Goal: Find specific page/section: Find specific page/section

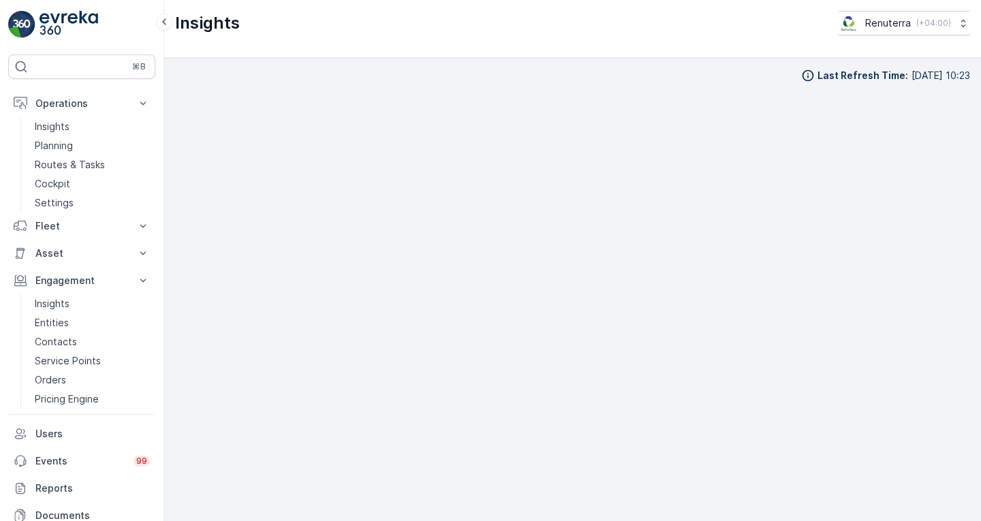
scroll to position [10, 0]
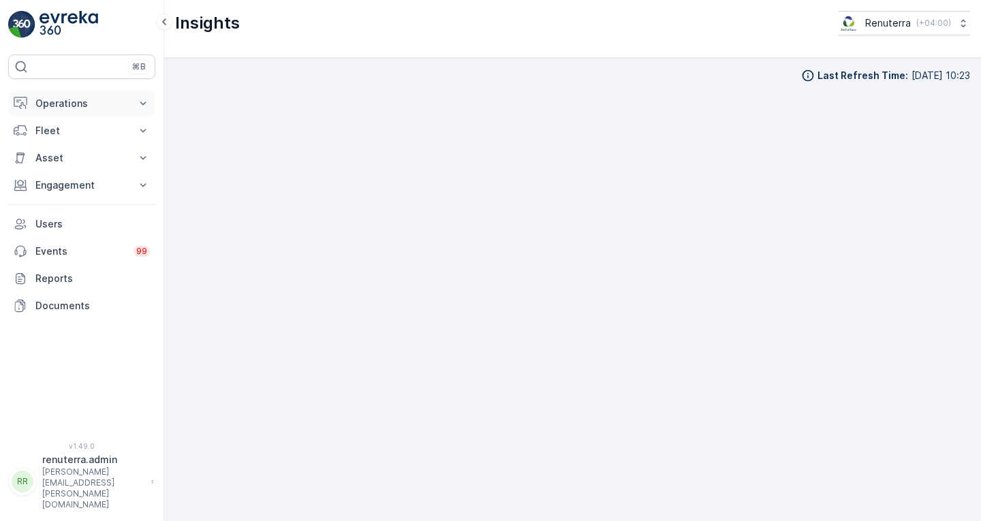
click at [69, 102] on p "Operations" at bounding box center [81, 104] width 93 height 14
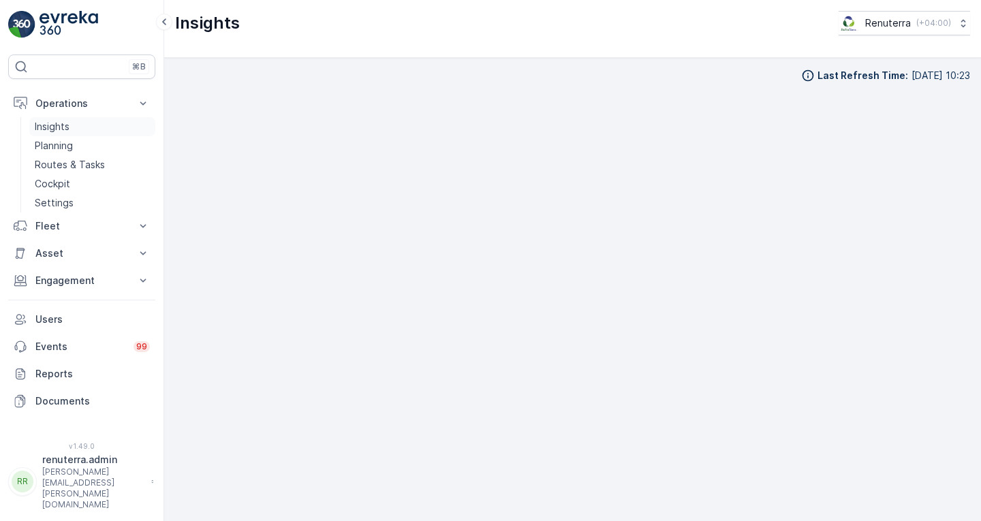
click at [69, 127] on p "Insights" at bounding box center [52, 127] width 35 height 14
click at [55, 132] on p "Insights" at bounding box center [52, 127] width 35 height 14
click at [66, 122] on p "Insights" at bounding box center [52, 127] width 35 height 14
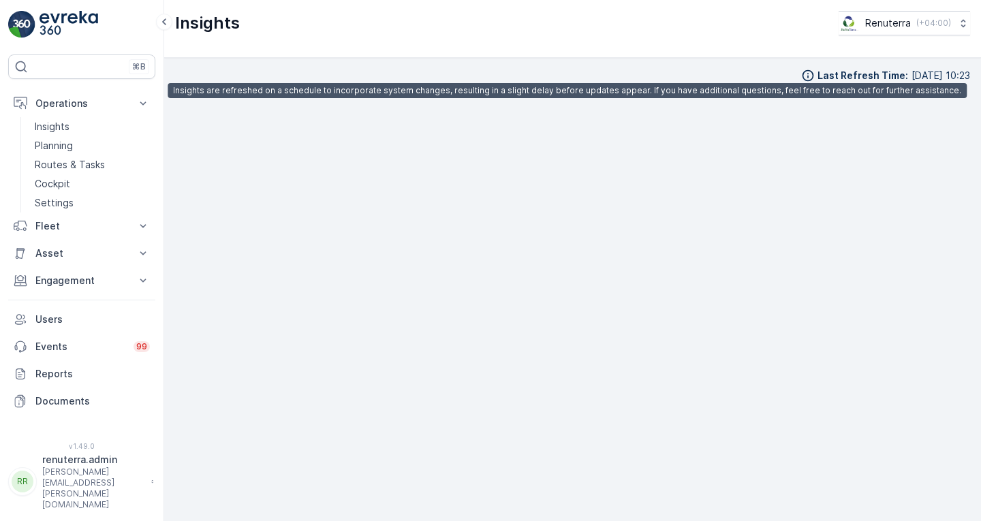
click at [912, 76] on p "[DATE] 10:23" at bounding box center [941, 76] width 59 height 14
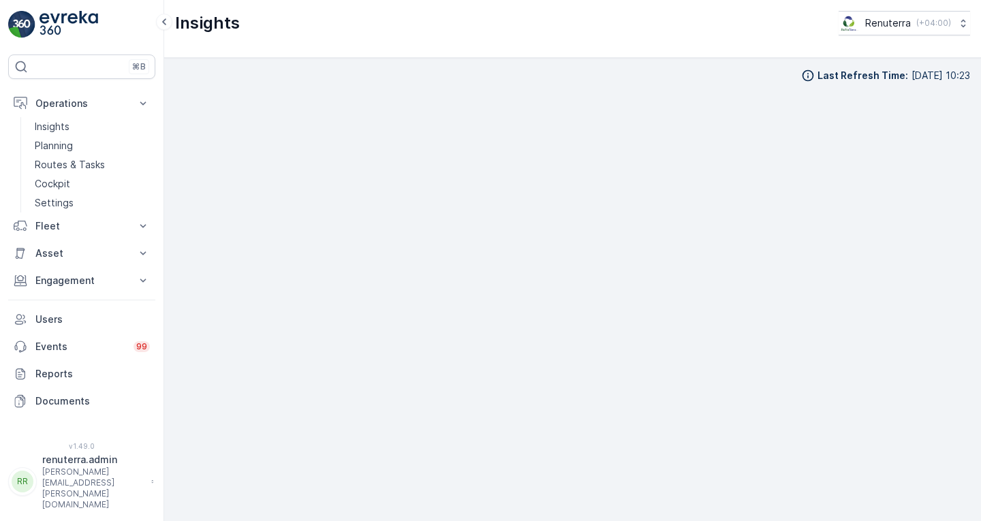
scroll to position [10, 0]
click at [101, 369] on p "Reports" at bounding box center [92, 374] width 114 height 14
